Goal: Navigation & Orientation: Understand site structure

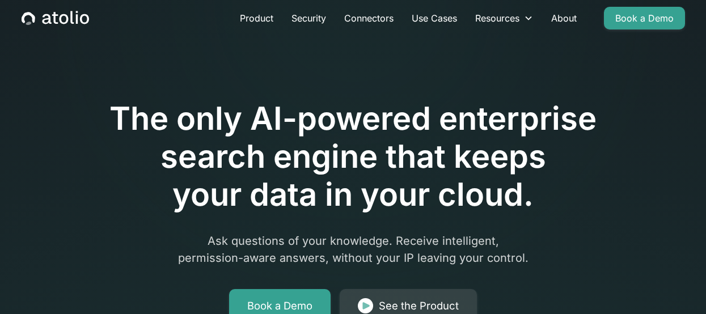
scroll to position [19, 0]
click at [265, 16] on link "Product" at bounding box center [257, 17] width 52 height 23
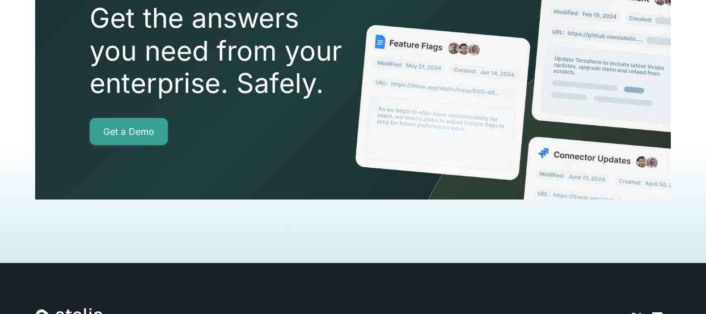
scroll to position [2647, 0]
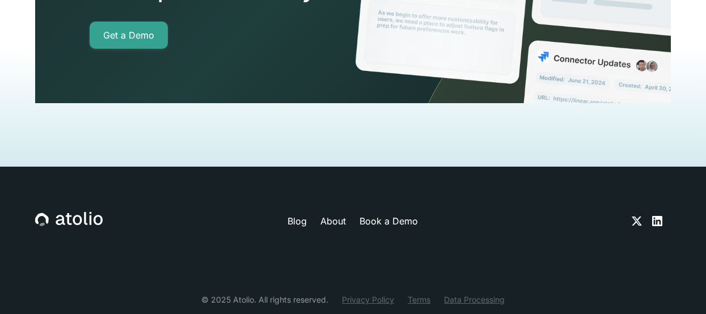
click at [659, 216] on icon at bounding box center [657, 221] width 10 height 10
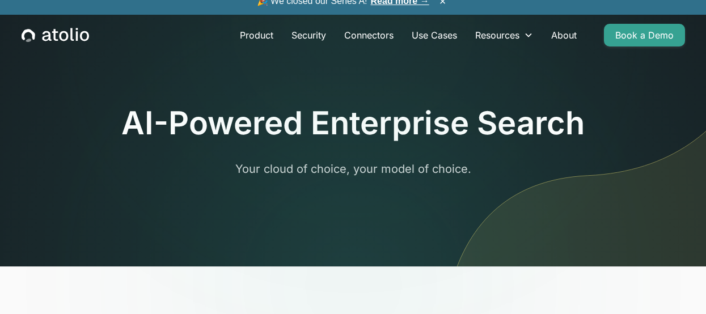
scroll to position [0, 0]
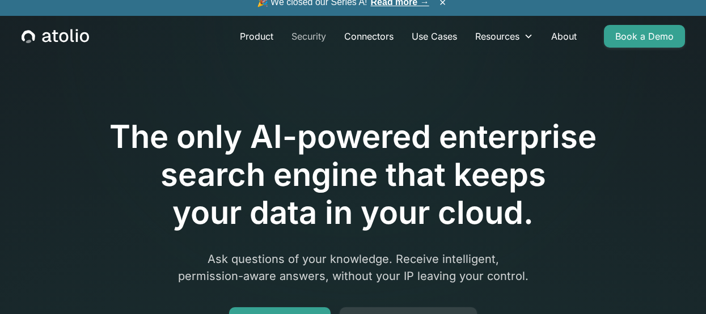
click at [298, 36] on link "Security" at bounding box center [309, 36] width 53 height 23
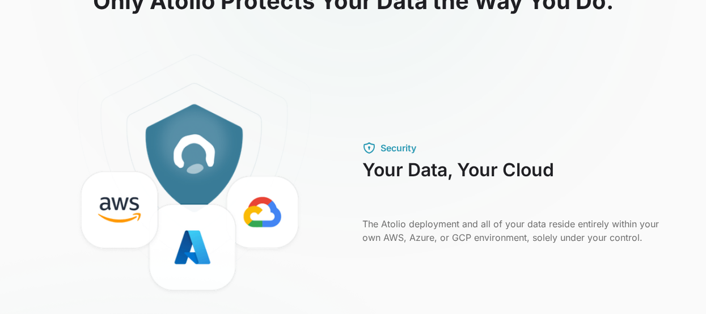
scroll to position [589, 0]
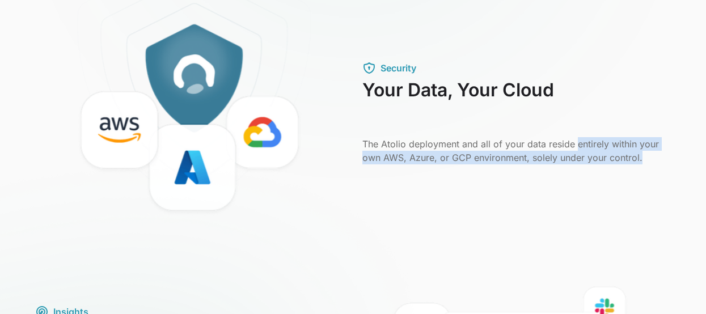
drag, startPoint x: 630, startPoint y: 154, endPoint x: 576, endPoint y: 149, distance: 54.1
click at [575, 149] on p "The Atolio deployment and all of your data reside entirely within your own AWS,…" at bounding box center [517, 150] width 309 height 27
click at [662, 154] on p "The Atolio deployment and all of your data reside entirely within your own AWS,…" at bounding box center [517, 150] width 309 height 27
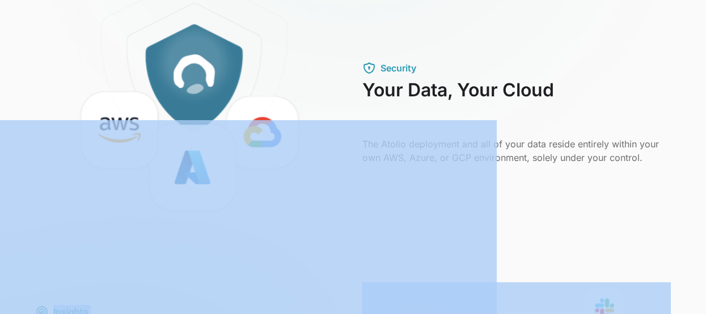
drag, startPoint x: 653, startPoint y: 158, endPoint x: 431, endPoint y: 148, distance: 222.6
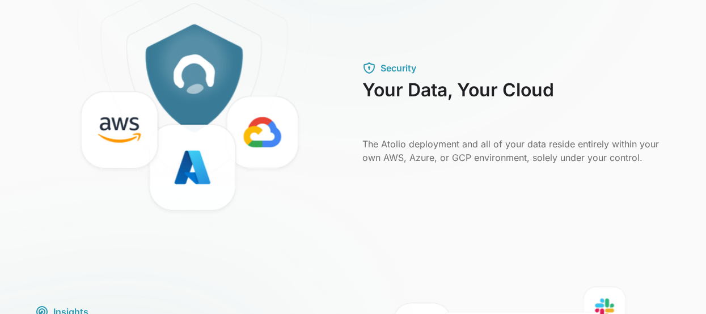
click at [656, 146] on p "The Atolio deployment and all of your data reside entirely within your own AWS,…" at bounding box center [517, 150] width 309 height 27
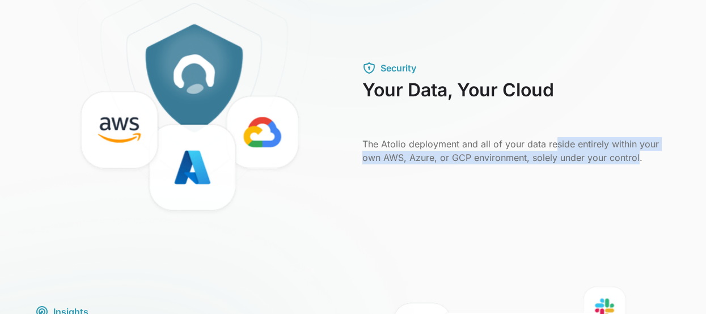
drag, startPoint x: 637, startPoint y: 152, endPoint x: 554, endPoint y: 148, distance: 83.5
click at [554, 148] on p "The Atolio deployment and all of your data reside entirely within your own AWS,…" at bounding box center [517, 150] width 309 height 27
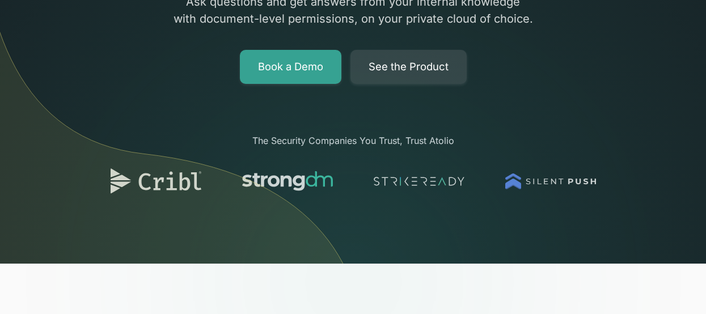
scroll to position [0, 0]
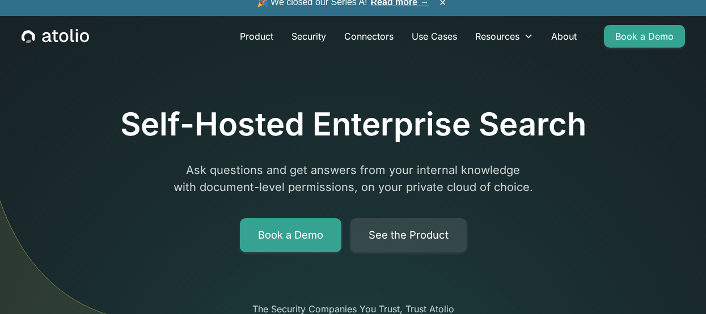
click at [73, 39] on icon "home" at bounding box center [56, 36] width 68 height 15
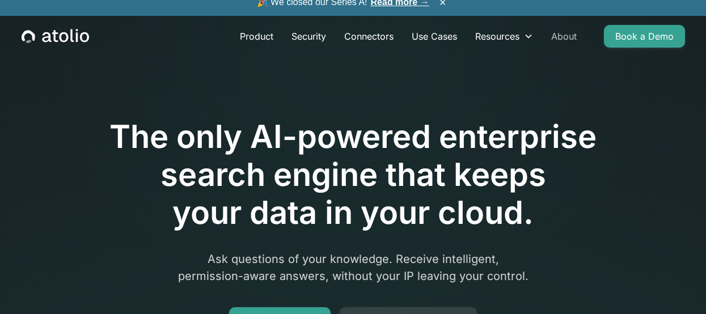
click at [557, 33] on link "About" at bounding box center [564, 36] width 44 height 23
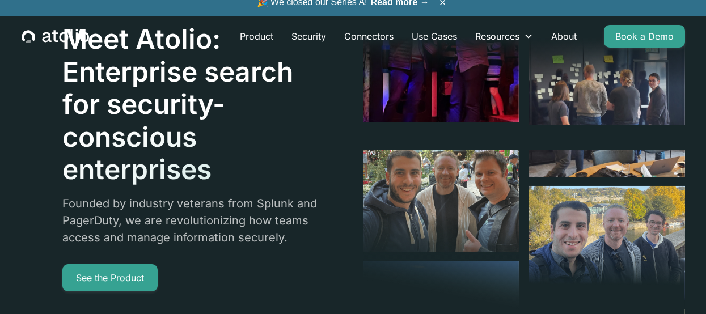
click at [36, 35] on icon "home" at bounding box center [56, 36] width 68 height 15
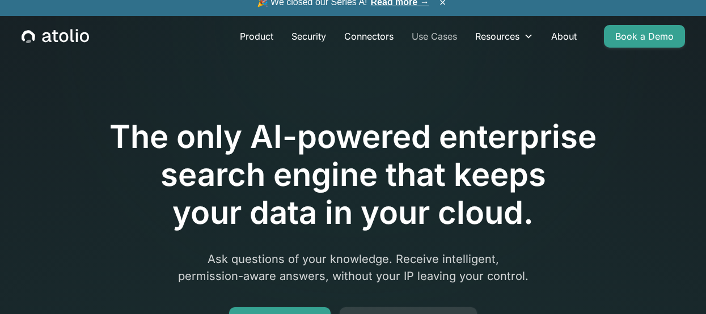
click at [424, 35] on link "Use Cases" at bounding box center [435, 36] width 64 height 23
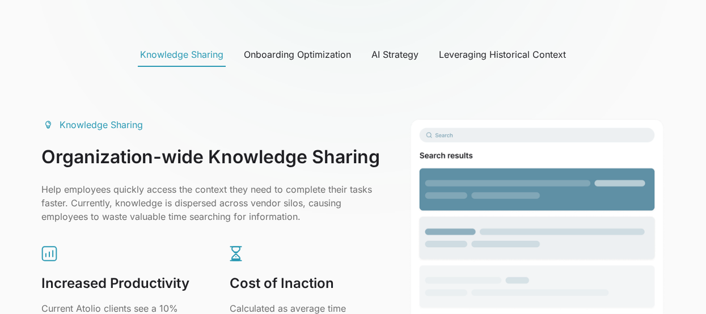
scroll to position [608, 0]
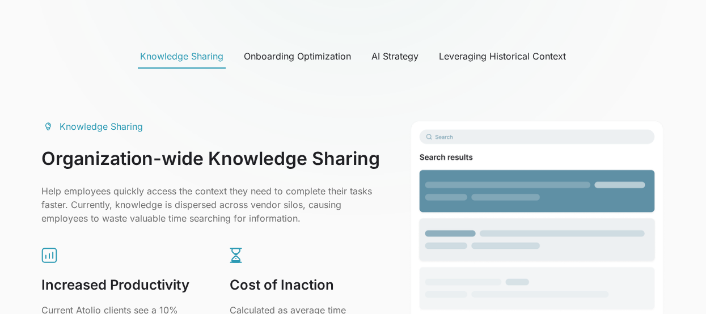
click at [329, 52] on div "Onboarding Optimization" at bounding box center [297, 56] width 107 height 14
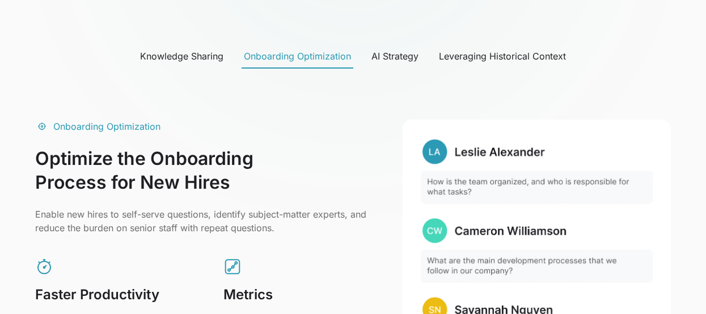
click at [199, 48] on link "Knowledge Sharing" at bounding box center [182, 57] width 88 height 24
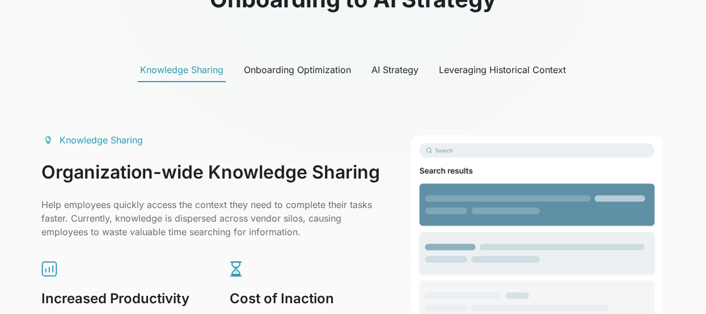
scroll to position [471, 0]
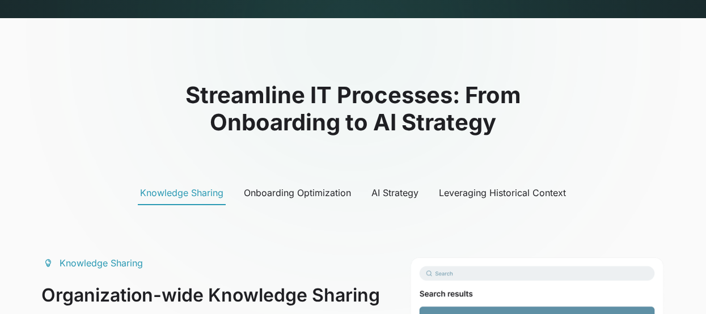
click at [404, 196] on div "AI Strategy" at bounding box center [395, 193] width 47 height 14
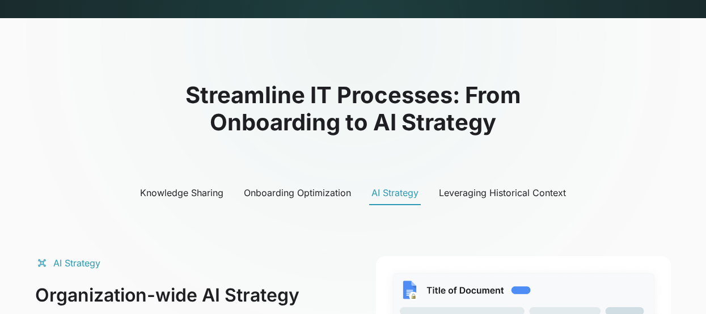
scroll to position [632, 0]
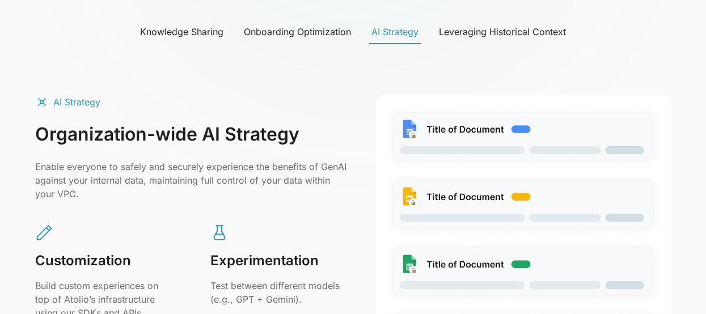
click at [327, 26] on div at bounding box center [353, 13] width 706 height 27
click at [325, 37] on div "Onboarding Optimization" at bounding box center [297, 32] width 107 height 14
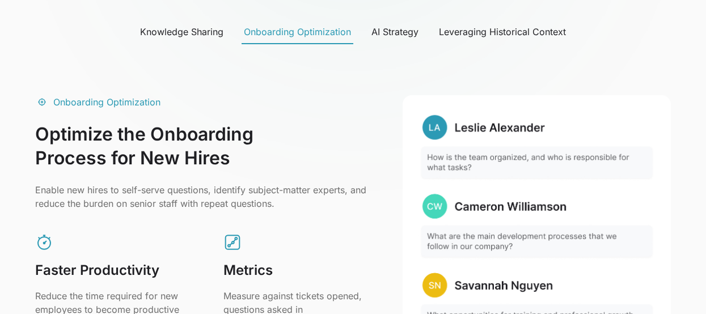
click at [478, 37] on div "Leveraging Historical Context" at bounding box center [502, 32] width 127 height 14
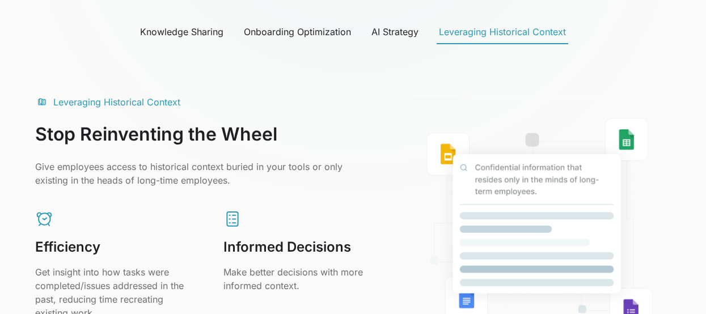
click at [203, 30] on div "Knowledge Sharing" at bounding box center [181, 32] width 83 height 14
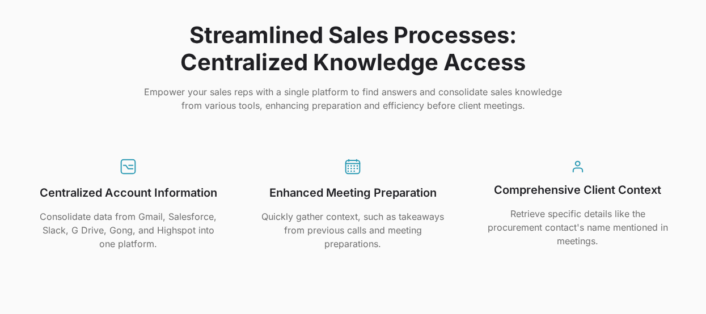
scroll to position [2282, 0]
